Goal: Transaction & Acquisition: Purchase product/service

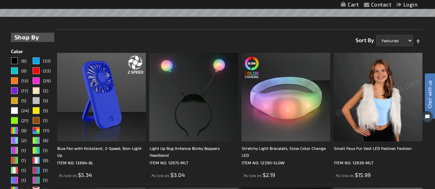
scroll to position [172, 0]
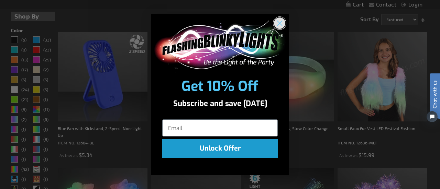
click at [283, 24] on circle "Close dialog" at bounding box center [279, 23] width 11 height 11
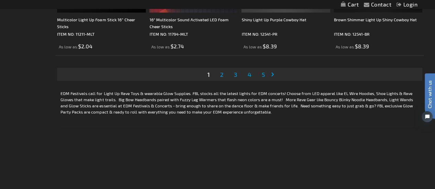
scroll to position [2166, 0]
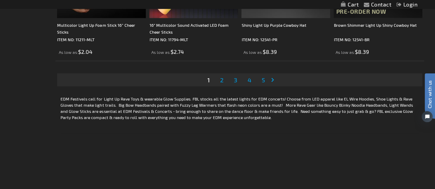
click at [237, 79] on span "3" at bounding box center [234, 80] width 3 height 8
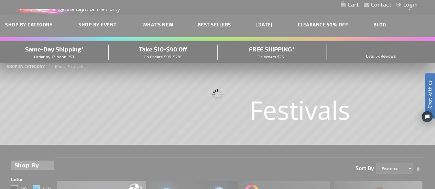
scroll to position [6, 0]
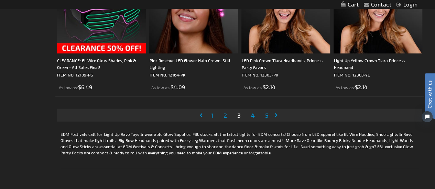
scroll to position [2132, 0]
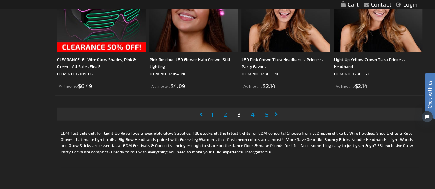
click at [267, 111] on span "5" at bounding box center [266, 115] width 3 height 8
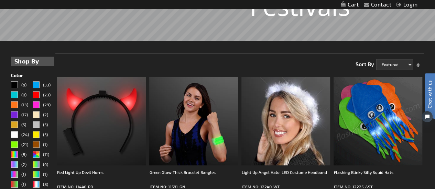
scroll to position [172, 0]
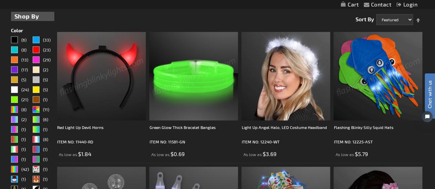
click at [108, 54] on img at bounding box center [101, 76] width 89 height 89
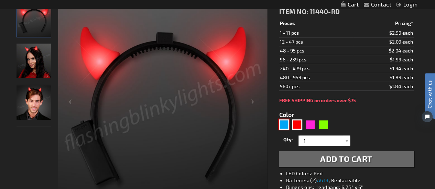
click at [285, 123] on div "Blue" at bounding box center [284, 125] width 10 height 10
type input "5629"
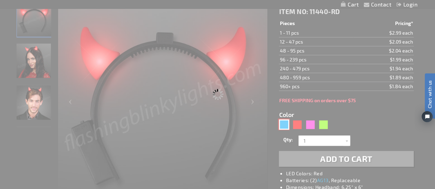
type input "11440-BL"
type input "Customize - Blue Horned Devil Headband with LEDs - ITEM NO: 11440-BL"
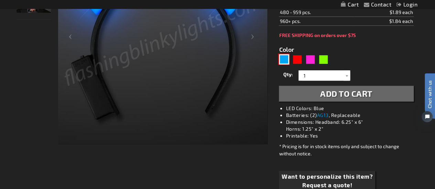
scroll to position [103, 0]
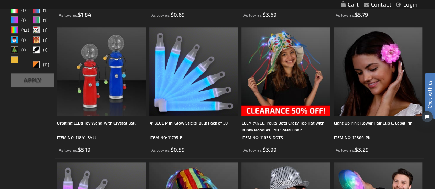
scroll to position [275, 0]
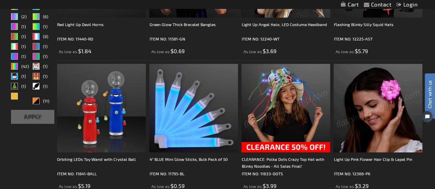
click at [280, 95] on img at bounding box center [285, 108] width 89 height 89
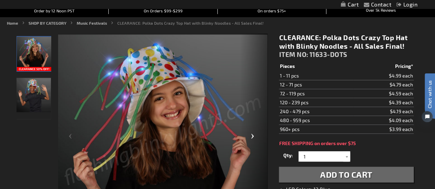
click at [252, 135] on div "Next" at bounding box center [254, 139] width 28 height 211
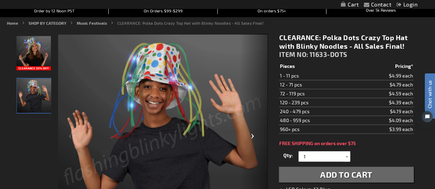
click at [252, 135] on div "Next" at bounding box center [254, 139] width 28 height 211
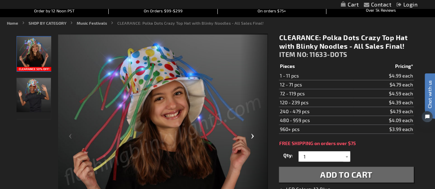
click at [252, 135] on div "Next" at bounding box center [254, 139] width 28 height 211
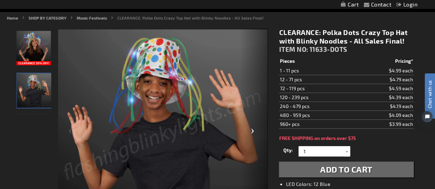
scroll to position [69, 0]
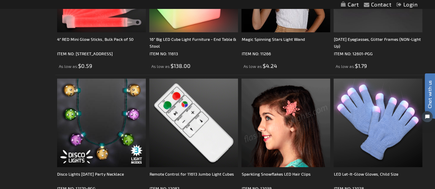
scroll to position [1581, 0]
